Goal: Information Seeking & Learning: Learn about a topic

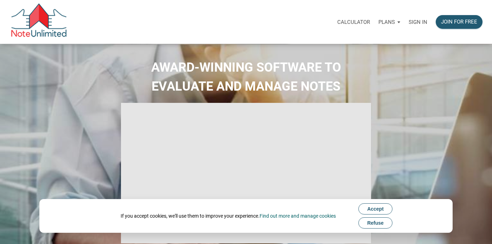
select select
type input "Introduction to new features"
select select
click at [387, 210] on button "Accept" at bounding box center [375, 209] width 34 height 11
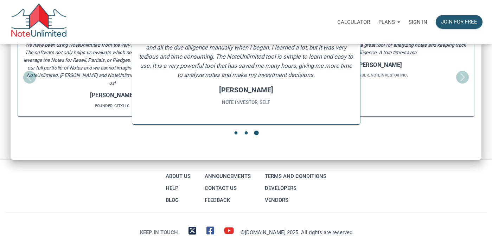
scroll to position [854, 0]
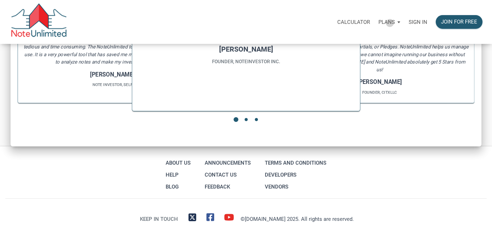
click at [390, 23] on p "Plans" at bounding box center [387, 22] width 17 height 6
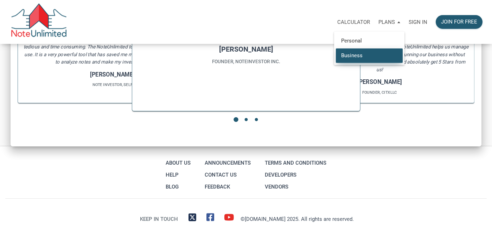
click at [360, 52] on link "Business" at bounding box center [369, 55] width 67 height 14
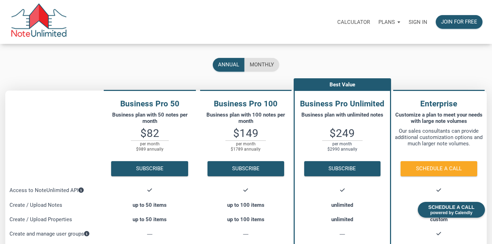
click at [386, 24] on p "Plans" at bounding box center [387, 22] width 17 height 6
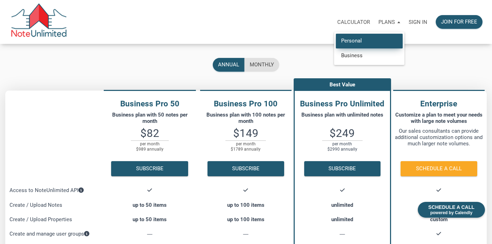
click at [364, 42] on link "Personal" at bounding box center [369, 41] width 67 height 14
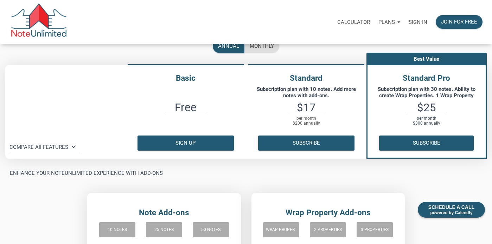
scroll to position [44, 0]
